Goal: Task Accomplishment & Management: Use online tool/utility

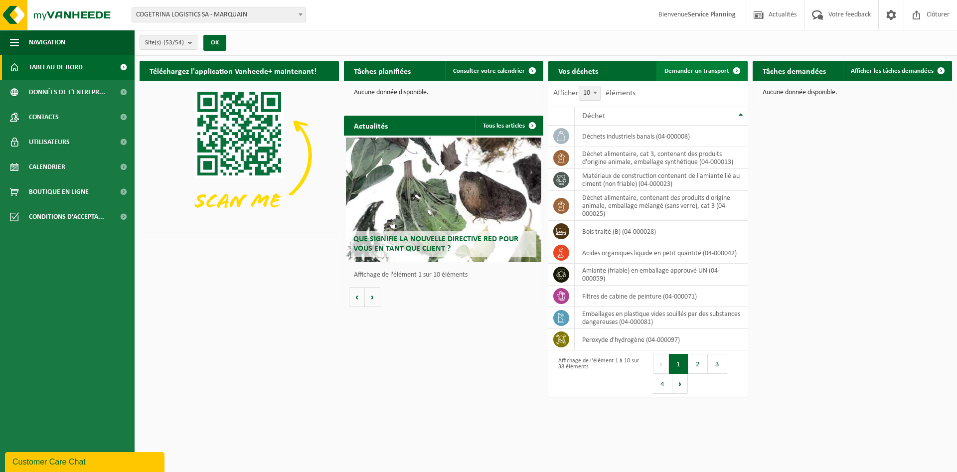
click at [733, 72] on span at bounding box center [737, 71] width 20 height 20
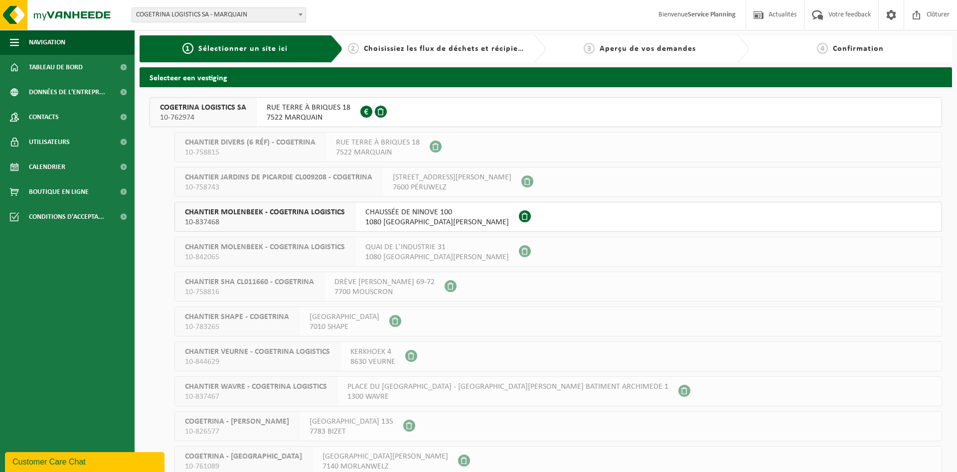
click at [304, 112] on span "RUE TERRE À BRIQUES 18" at bounding box center [309, 108] width 84 height 10
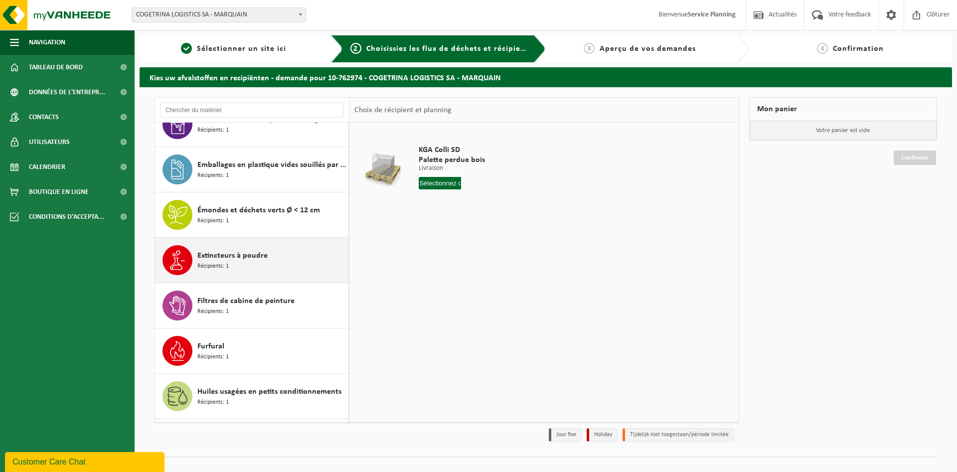
scroll to position [583, 0]
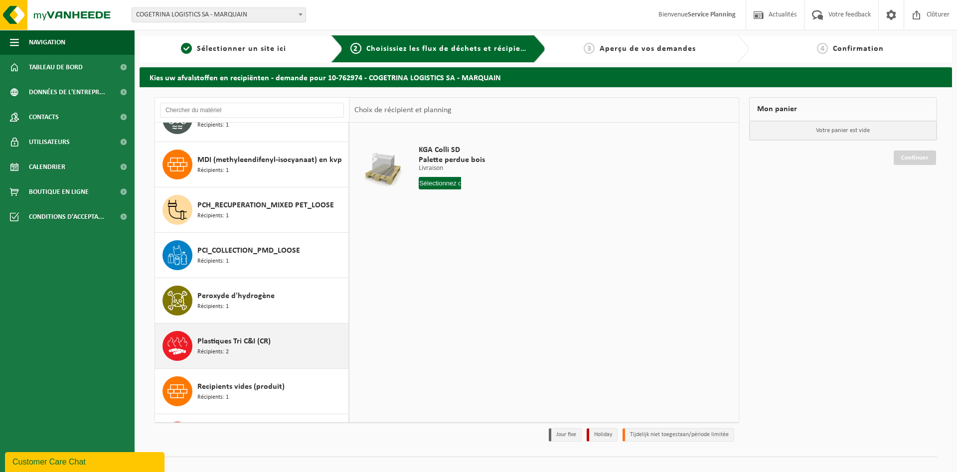
click at [276, 345] on div "Plastiques Tri C&I (CR) Récipients: 2" at bounding box center [271, 346] width 149 height 30
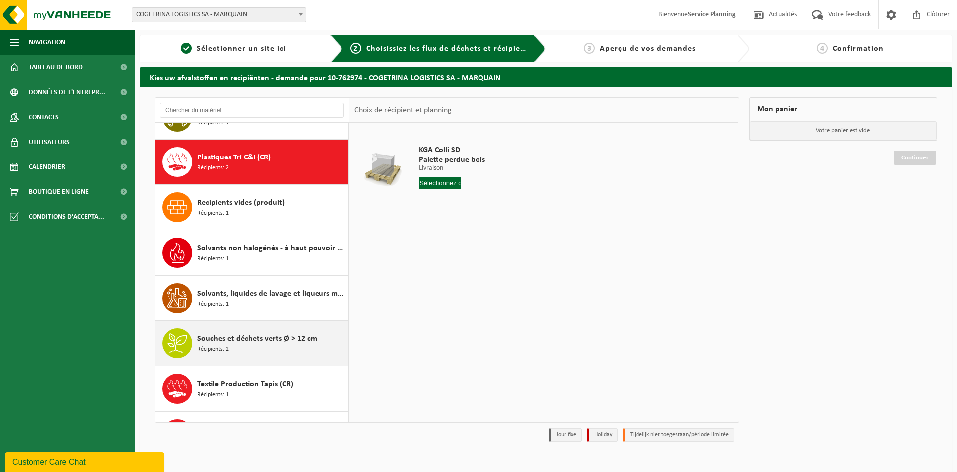
scroll to position [1134, 0]
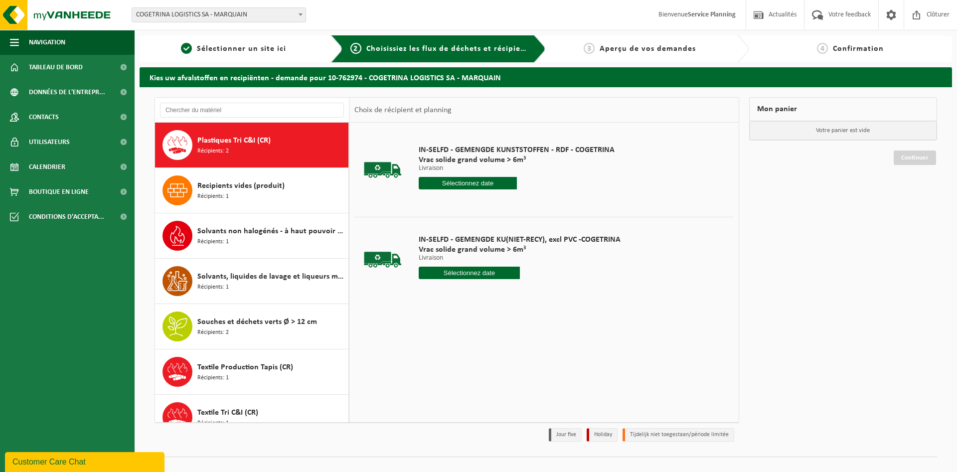
click at [476, 180] on input "text" at bounding box center [468, 183] width 98 height 12
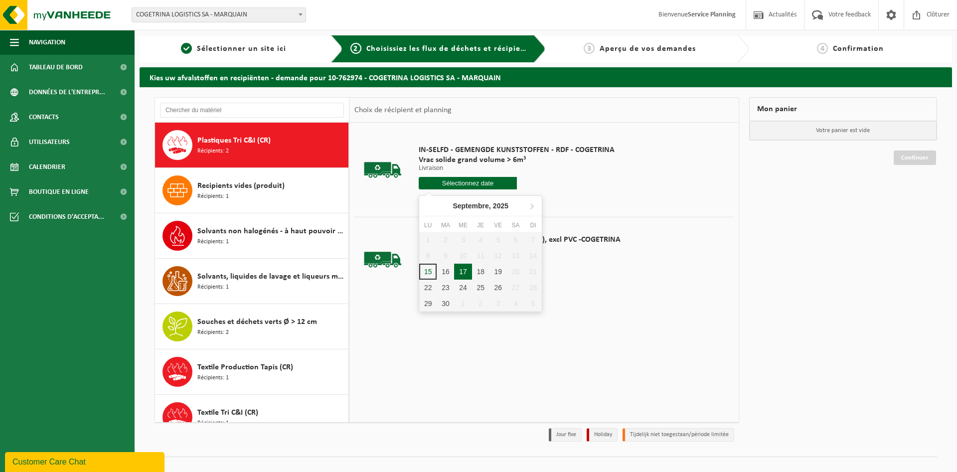
click at [461, 271] on div "17" at bounding box center [462, 272] width 17 height 16
type input "à partir de 2025-09-17"
type input "2025-09-17"
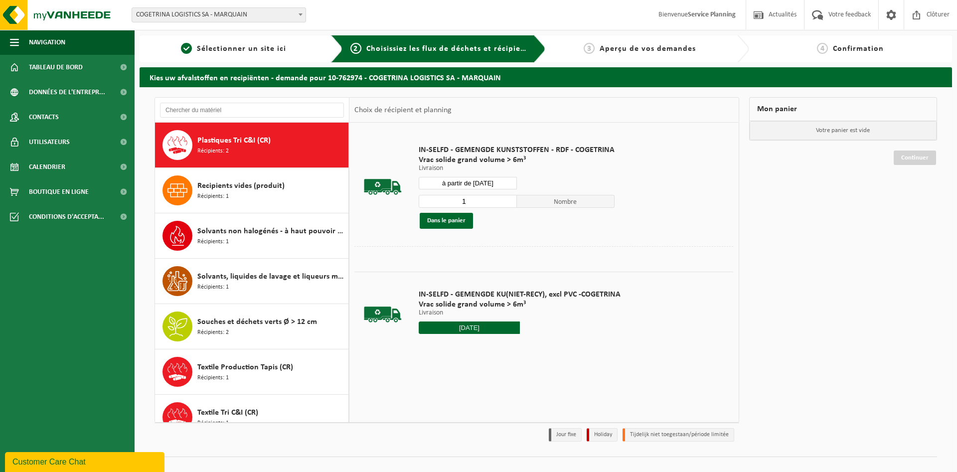
click at [542, 244] on td "IN-SELFD - GEMENGDE KUNSTSTOFFEN - RDF - COGETRINA Vrac solide grand volume > 6…" at bounding box center [572, 187] width 322 height 119
click at [528, 224] on div "Dans le panier" at bounding box center [517, 221] width 196 height 16
click at [457, 223] on button "Dans le panier" at bounding box center [446, 221] width 53 height 16
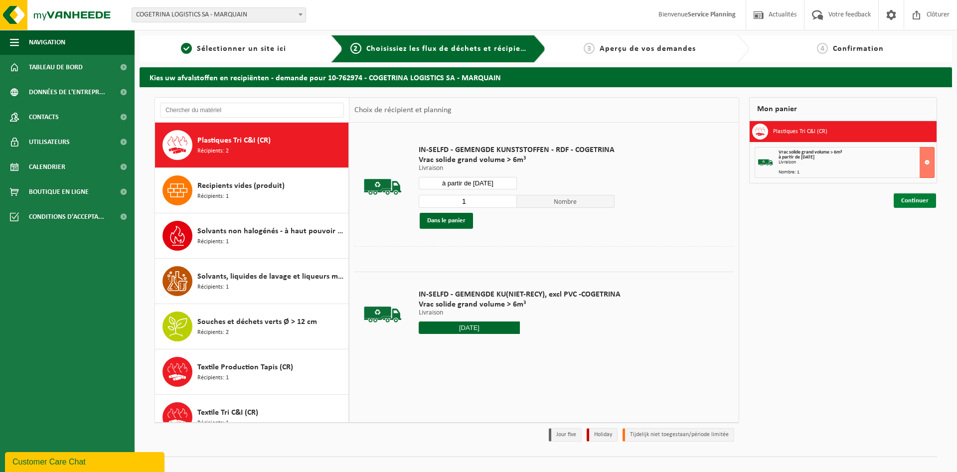
click at [909, 200] on link "Continuer" at bounding box center [915, 200] width 42 height 14
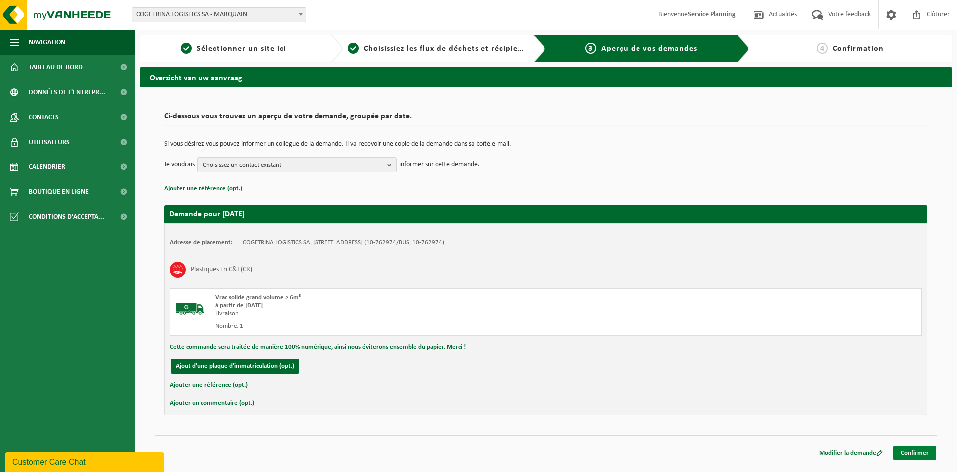
click at [908, 455] on link "Confirmer" at bounding box center [914, 453] width 43 height 14
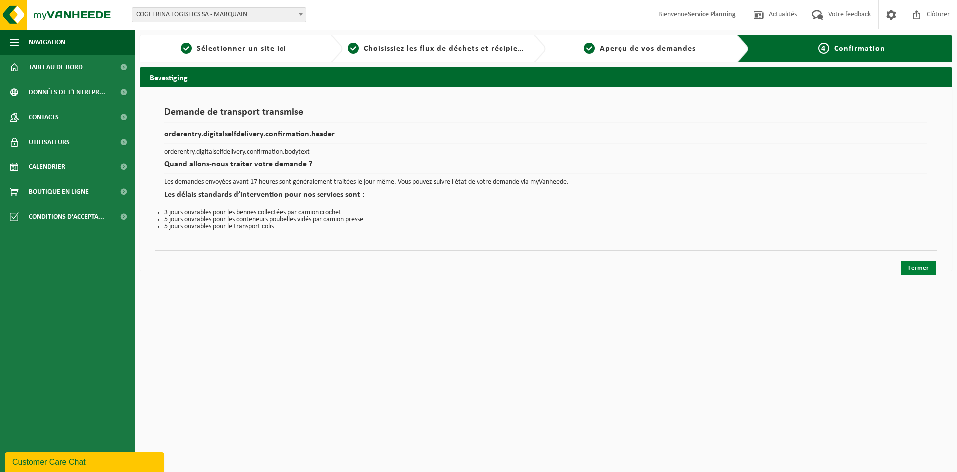
click at [920, 267] on link "Fermer" at bounding box center [918, 268] width 35 height 14
